Goal: Find contact information: Find contact information

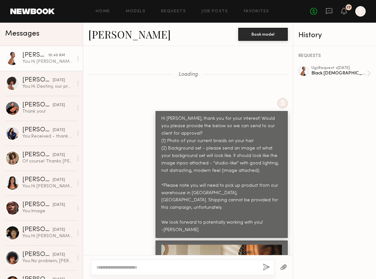
scroll to position [2526, 0]
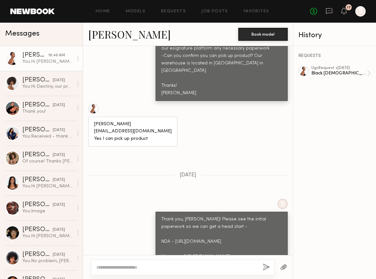
scroll to position [1127, 0]
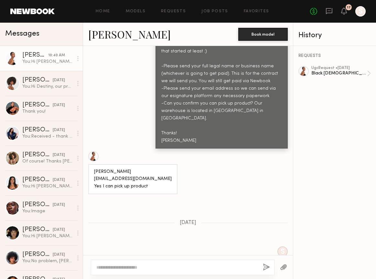
click at [126, 169] on div "[PERSON_NAME] [EMAIL_ADDRESS][DOMAIN_NAME] Yes I can pick up product" at bounding box center [133, 179] width 78 height 22
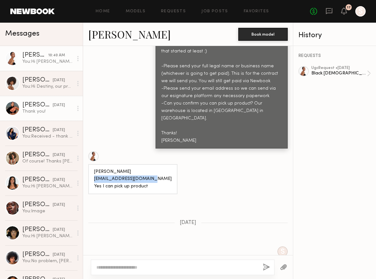
copy div "Kyrahmelena@gmail.com"
